Goal: Check status: Check status

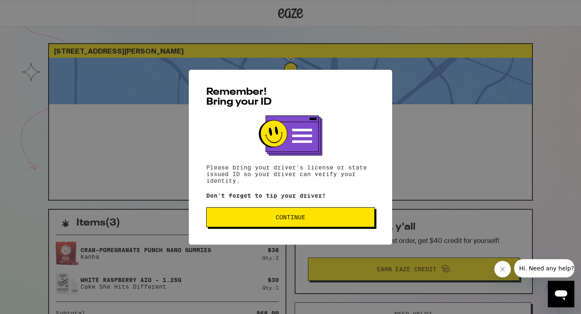
click at [286, 220] on span "Continue" at bounding box center [291, 217] width 30 height 6
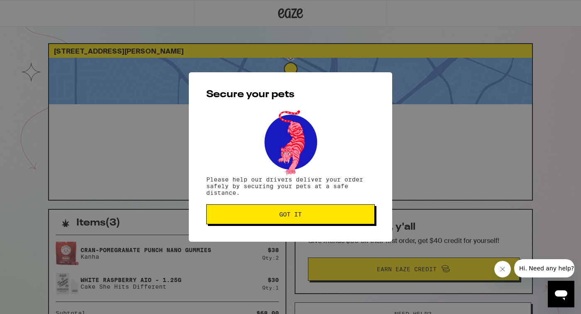
click at [286, 216] on span "Got it" at bounding box center [290, 214] width 22 height 6
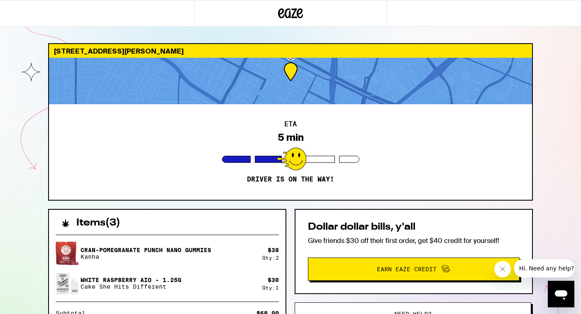
click at [283, 82] on div at bounding box center [290, 81] width 483 height 46
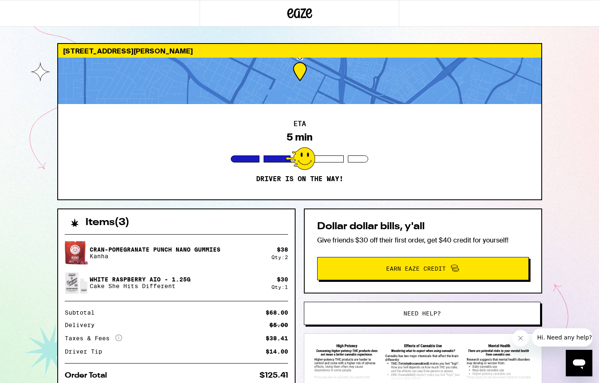
click at [203, 287] on div "White Raspberry AIO - 1.25g Cake She Hits Different" at bounding box center [168, 282] width 207 height 23
click at [521, 313] on button "Close message from company" at bounding box center [520, 338] width 17 height 17
click at [494, 313] on img at bounding box center [422, 361] width 221 height 39
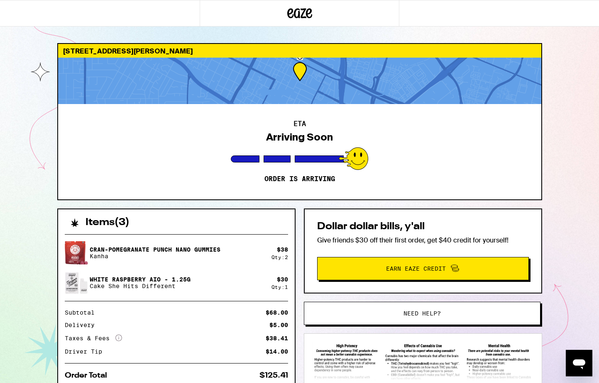
click at [302, 73] on div at bounding box center [299, 81] width 483 height 46
